Goal: Navigation & Orientation: Find specific page/section

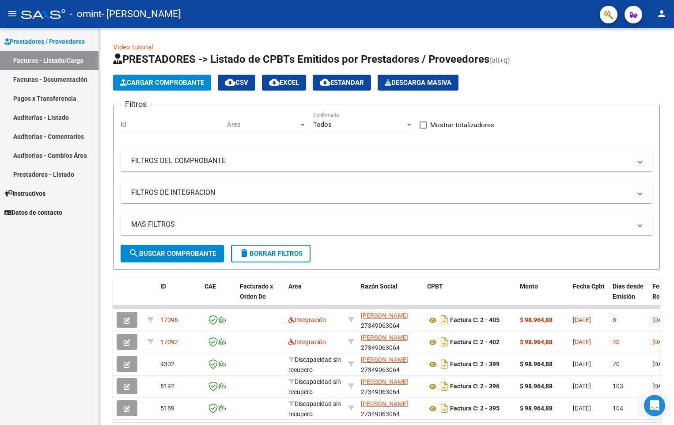
click at [59, 77] on link "Facturas - Documentación" at bounding box center [49, 79] width 98 height 19
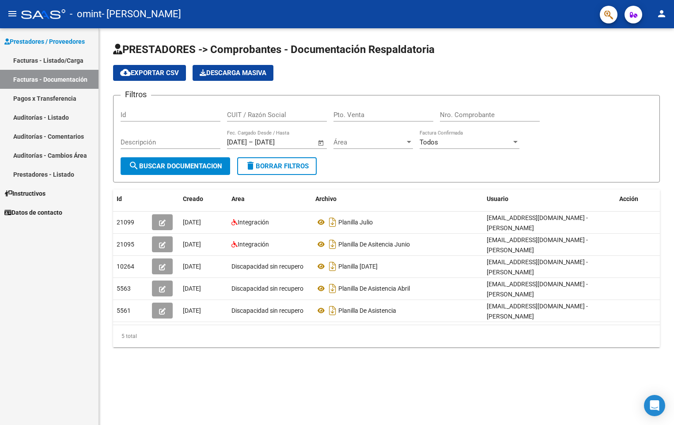
click at [64, 102] on link "Pagos x Transferencia" at bounding box center [49, 98] width 98 height 19
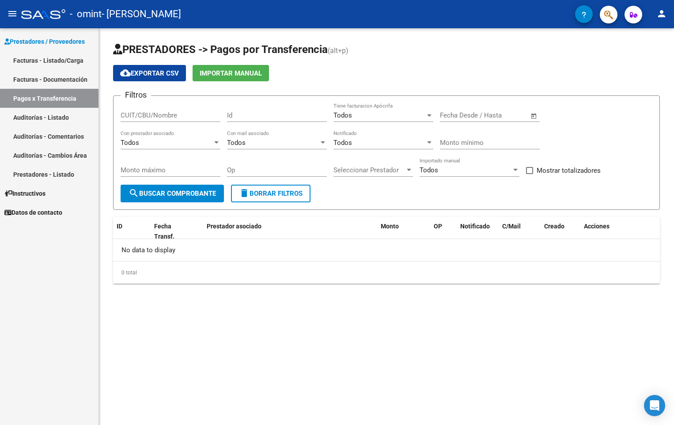
click at [64, 121] on link "Auditorías - Listado" at bounding box center [49, 117] width 98 height 19
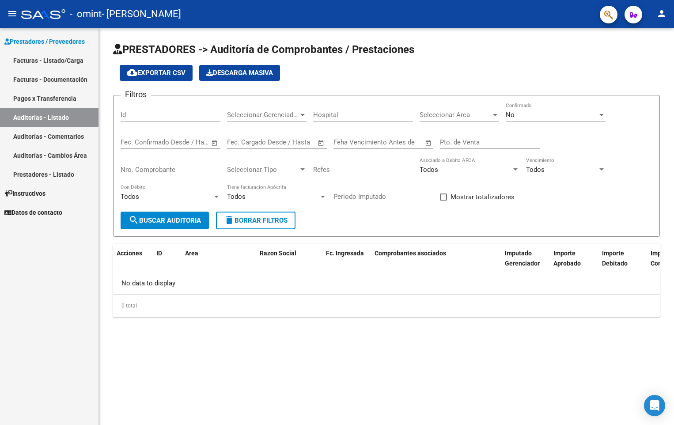
click at [65, 135] on link "Auditorías - Comentarios" at bounding box center [49, 136] width 98 height 19
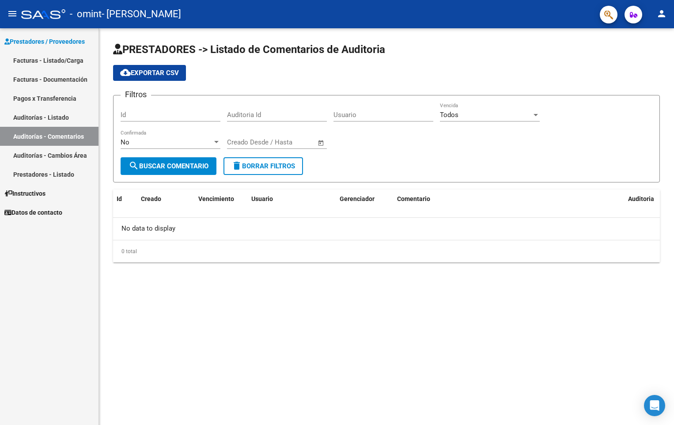
click at [68, 154] on link "Auditorías - Cambios Área" at bounding box center [49, 155] width 98 height 19
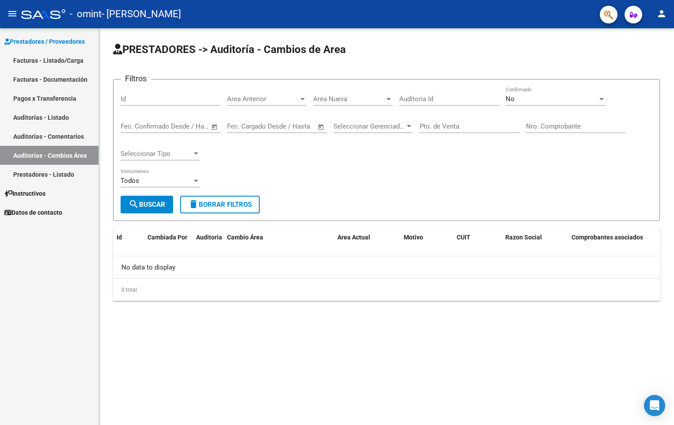
click at [83, 172] on link "Prestadores - Listado" at bounding box center [49, 174] width 98 height 19
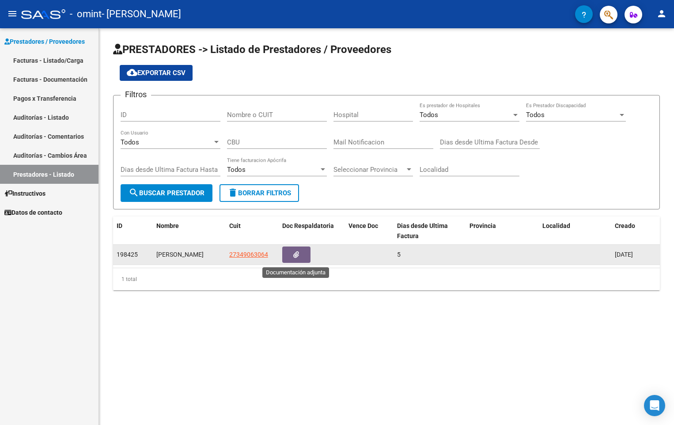
click at [291, 260] on button "button" at bounding box center [296, 254] width 28 height 16
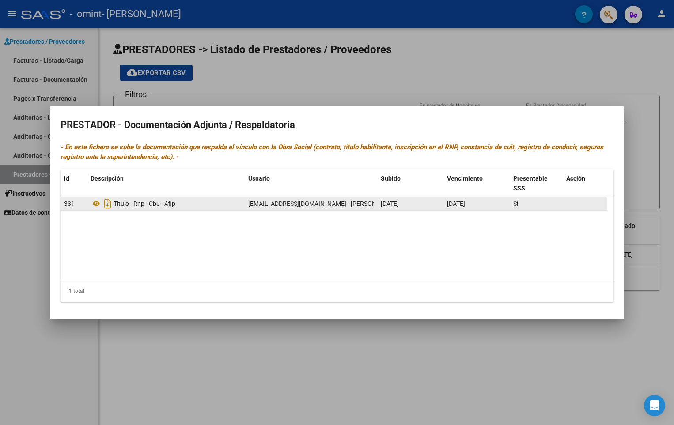
drag, startPoint x: 377, startPoint y: 204, endPoint x: 420, endPoint y: 206, distance: 43.3
click at [420, 206] on datatable-body-cell "[DATE]" at bounding box center [410, 203] width 66 height 13
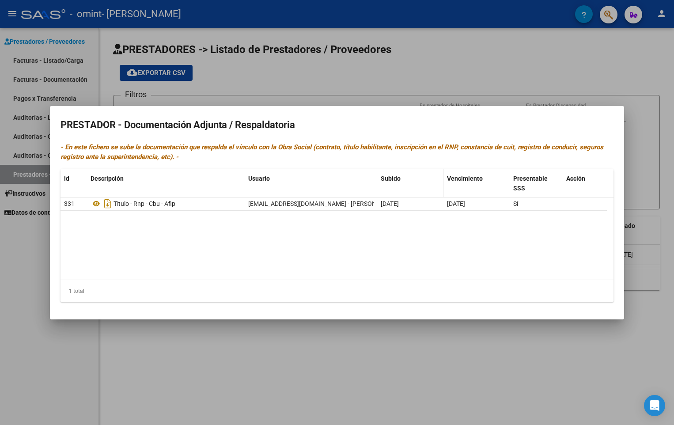
drag, startPoint x: 420, startPoint y: 206, endPoint x: 419, endPoint y: 170, distance: 36.2
click at [419, 170] on datatable-header-cell "Subido" at bounding box center [410, 183] width 66 height 29
click at [377, 79] on div at bounding box center [337, 212] width 674 height 425
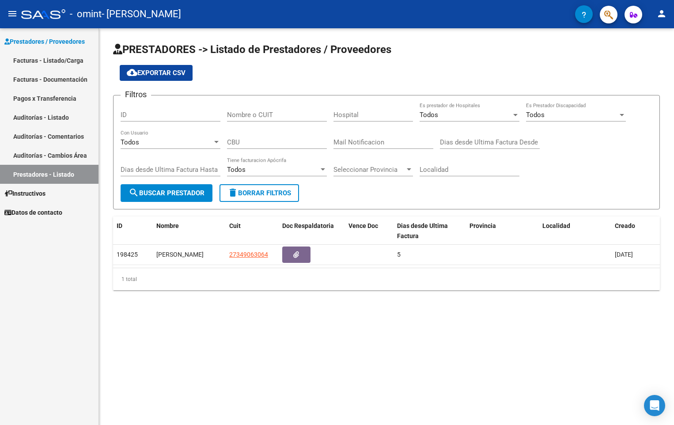
click at [45, 193] on span "Instructivos" at bounding box center [24, 194] width 41 height 10
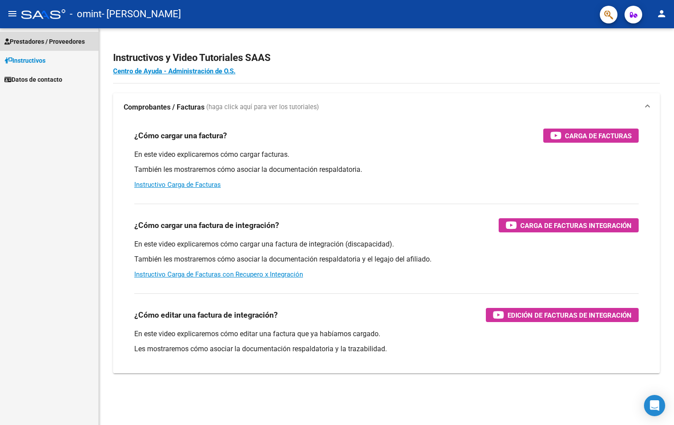
click at [55, 44] on span "Prestadores / Proveedores" at bounding box center [44, 42] width 80 height 10
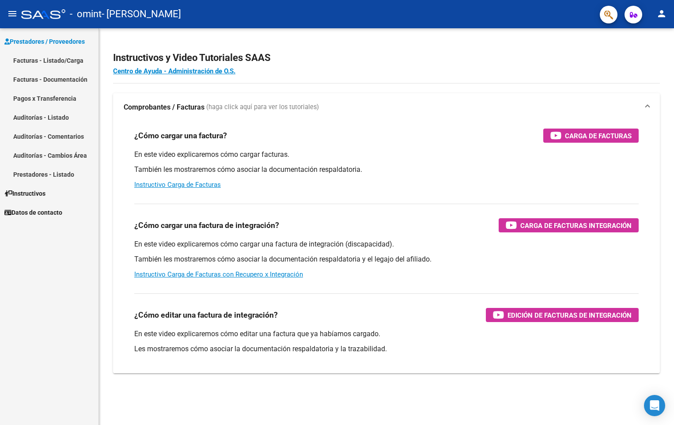
click at [40, 16] on div at bounding box center [43, 14] width 44 height 10
click at [11, 15] on mat-icon "menu" at bounding box center [12, 13] width 11 height 11
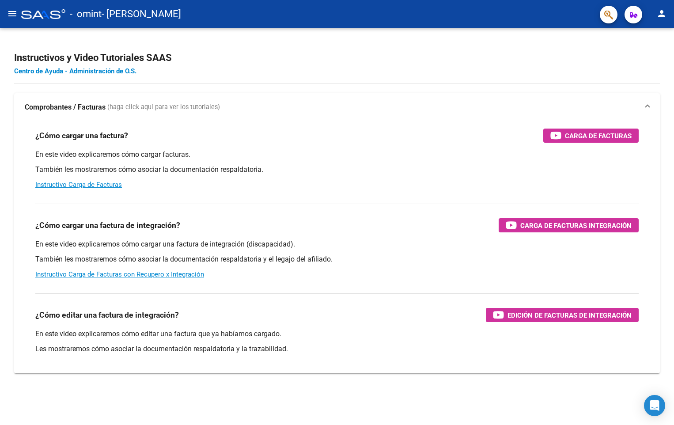
click at [12, 15] on mat-icon "menu" at bounding box center [12, 13] width 11 height 11
